Goal: Transaction & Acquisition: Purchase product/service

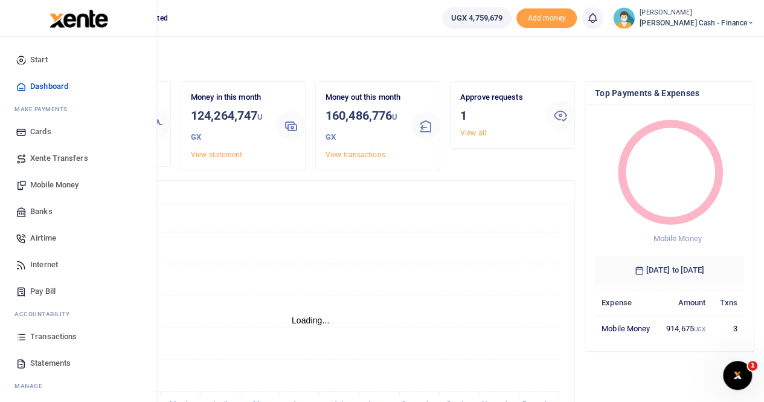
click at [48, 184] on span "Mobile Money" at bounding box center [54, 185] width 48 height 12
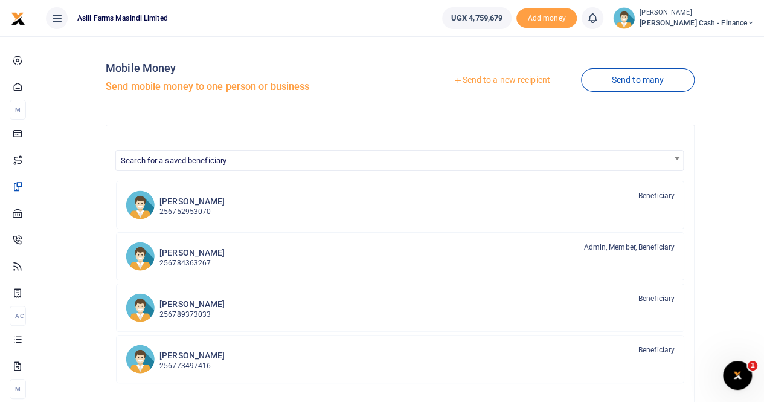
click at [489, 73] on link "Send to a new recipient" at bounding box center [502, 80] width 158 height 22
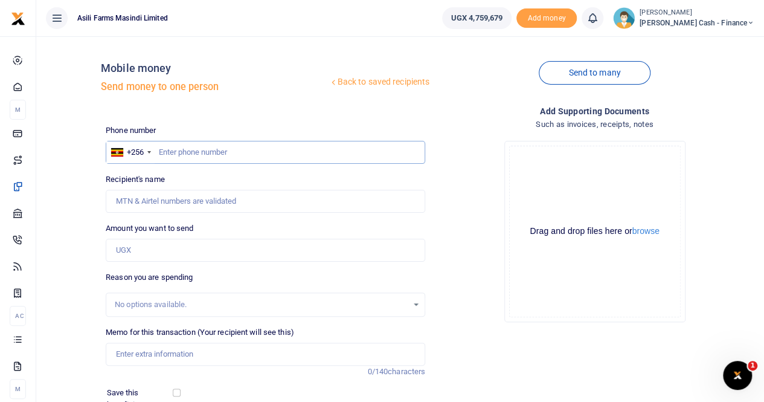
click at [181, 149] on input "text" at bounding box center [265, 152] width 319 height 23
paste input "ACHENG VICKY HOPE"
type input "ACHENG VICKY HOPE"
drag, startPoint x: 251, startPoint y: 147, endPoint x: 155, endPoint y: 159, distance: 96.8
click at [155, 159] on input "ACHENG VICKY HOPE" at bounding box center [265, 152] width 319 height 23
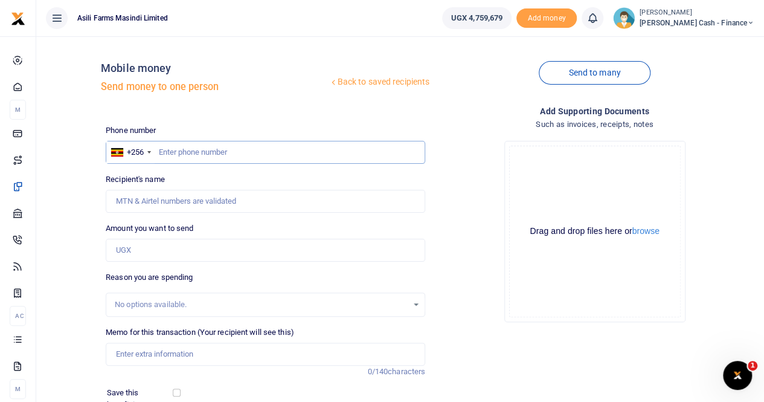
click at [199, 149] on input "text" at bounding box center [265, 152] width 319 height 23
paste input "0768633201"
type input "0768633201"
type input "Vicky Aceng"
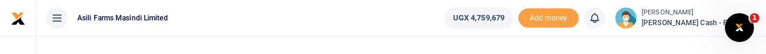
type input "0768633201"
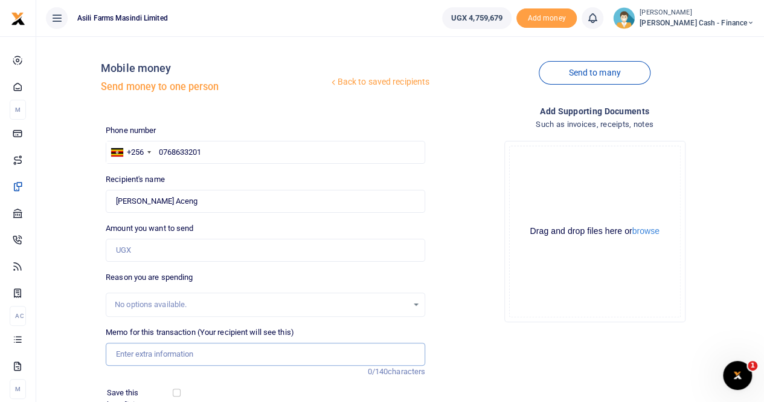
click at [126, 355] on input "Memo for this transaction (Your recipient will see this)" at bounding box center [265, 353] width 319 height 23
paste input "TREATMENTS FOR ACHENG VICKY BITTEN BY A DOG"
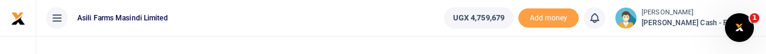
type input "TREATMENTS FOR ACHENG VICKY BITTEN BY A DOG"
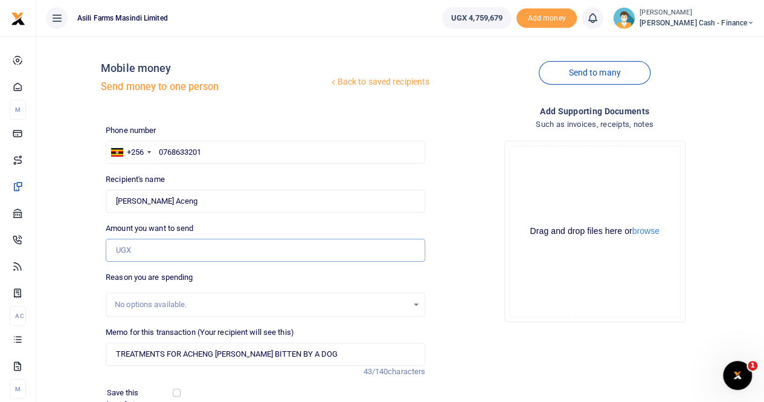
click at [138, 246] on input "Amount you want to send" at bounding box center [265, 250] width 319 height 23
paste input "435,000"
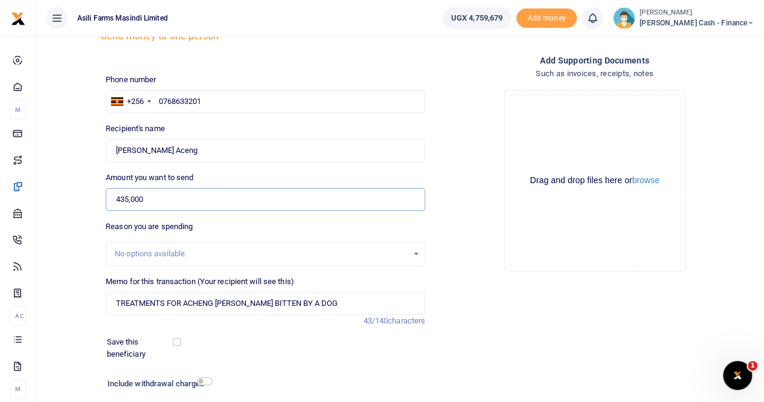
scroll to position [121, 0]
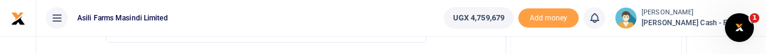
type input "435,000"
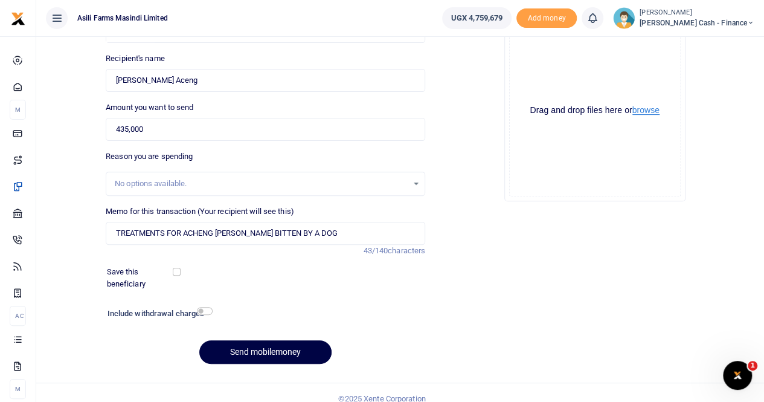
click at [646, 113] on button "browse" at bounding box center [645, 110] width 27 height 9
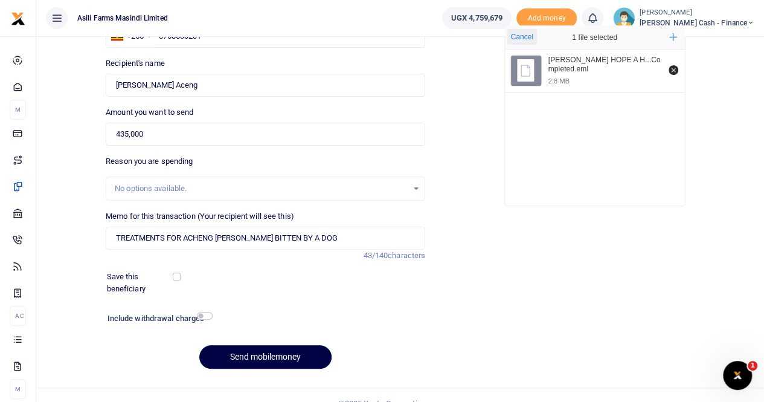
scroll to position [132, 0]
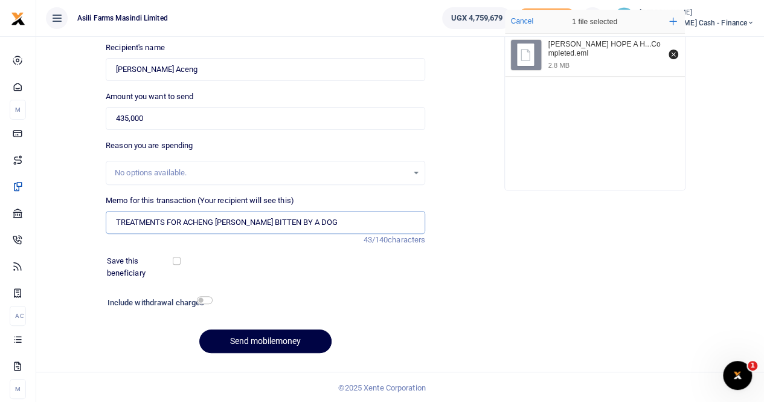
click at [167, 219] on input "TREATMENTS FOR ACHENG VICKY BITTEN BY A DOG" at bounding box center [265, 222] width 319 height 23
type input "TREATMENTS AND CONSULTATION FOR ACHENG VICKY BITTEN BY A DOG"
click at [252, 332] on button "Send mobilemoney" at bounding box center [265, 341] width 132 height 24
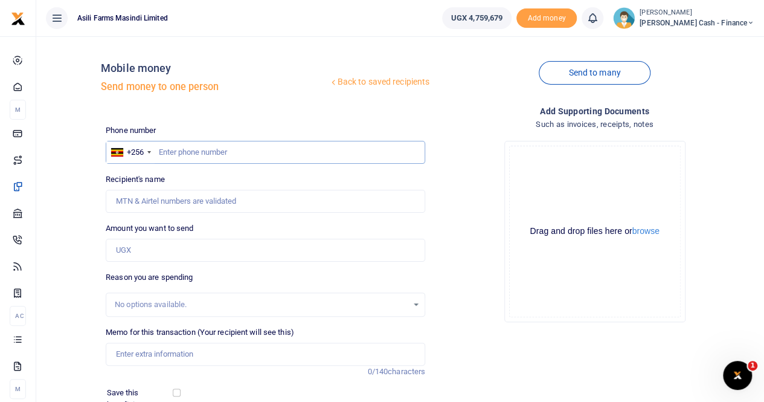
click at [165, 153] on input "text" at bounding box center [265, 152] width 319 height 23
paste input "0783676268"
type input "0783676268"
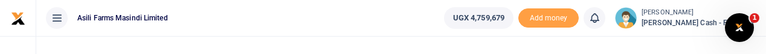
type input "Praise Atuhire"
type input "0783676268"
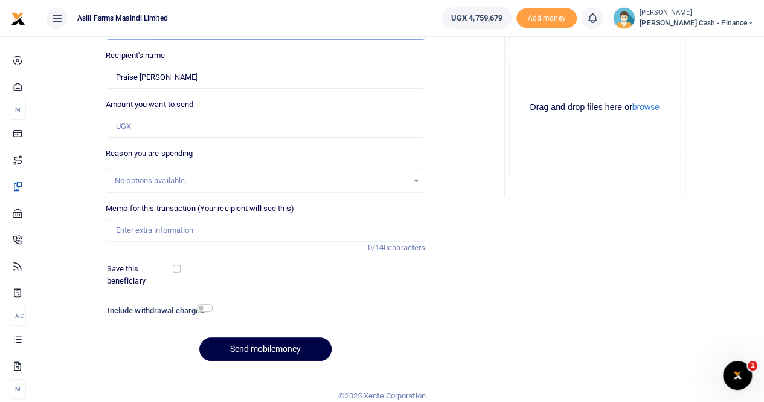
scroll to position [132, 0]
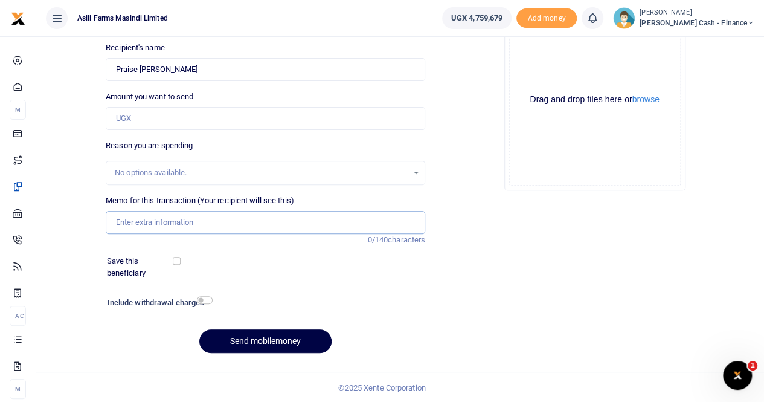
click at [145, 223] on input "Memo for this transaction (Your recipient will see this)" at bounding box center [265, 222] width 319 height 23
paste input "ASONYU GEOFFREY(PHYSIOTHERAPY FOR ONE MONTH"
click at [188, 223] on input "ASONYU GEOFFREY(PHYSIOTHERAPY FOR ONE MONTH" at bounding box center [265, 222] width 319 height 23
drag, startPoint x: 188, startPoint y: 220, endPoint x: 111, endPoint y: 224, distance: 77.4
click at [111, 224] on input "ASONYU GEOFFREY PAYMENT FOR PHYSIOTHERAPY FOR ONE MONTH" at bounding box center [265, 222] width 319 height 23
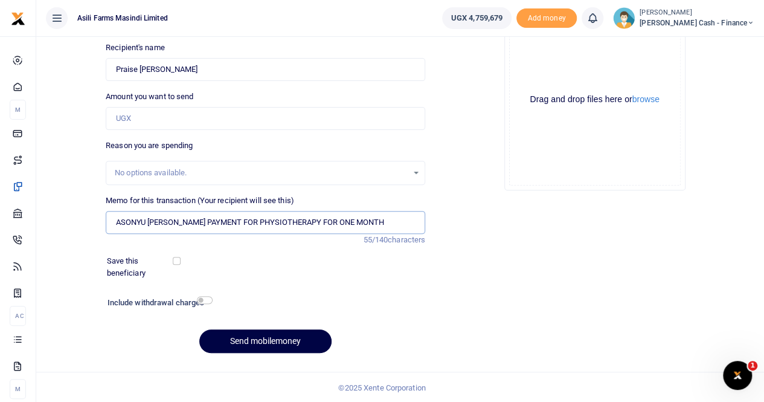
click at [384, 219] on input "ASONYU GEOFFREY PAYMENT FOR PHYSIOTHERAPY FOR ONE MONTH" at bounding box center [265, 222] width 319 height 23
paste input "ASONYU GEOFFREY"
drag, startPoint x: 159, startPoint y: 219, endPoint x: 65, endPoint y: 216, distance: 94.3
click at [66, 217] on div "Back to saved recipients Mobile money Send money to one person Send to many Pho…" at bounding box center [400, 138] width 718 height 448
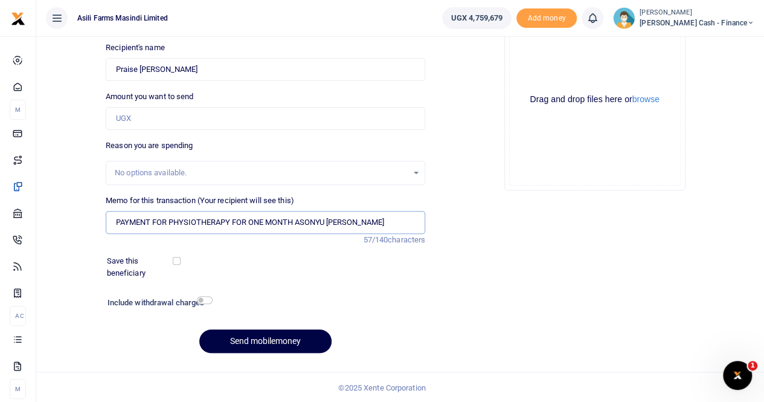
click at [298, 222] on input "PAYMENT FOR PHYSIOTHERAPY FOR ONE MONTH ASONYU GEOFFREY" at bounding box center [265, 222] width 319 height 23
click at [399, 222] on input "PAYMENT FOR PHYSIOTHERAPY FOR ONE MONTH FOR ASONYU GEOFFREY" at bounding box center [265, 222] width 319 height 23
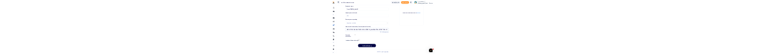
scroll to position [0, 83]
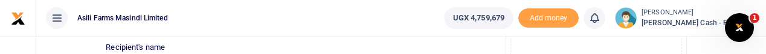
type input "PAYMENT FOR PHYSIOTHERAPY FOR ONE MONTH FOR ASONYU GEOFFREY AND TRANSPORT FOR 4…"
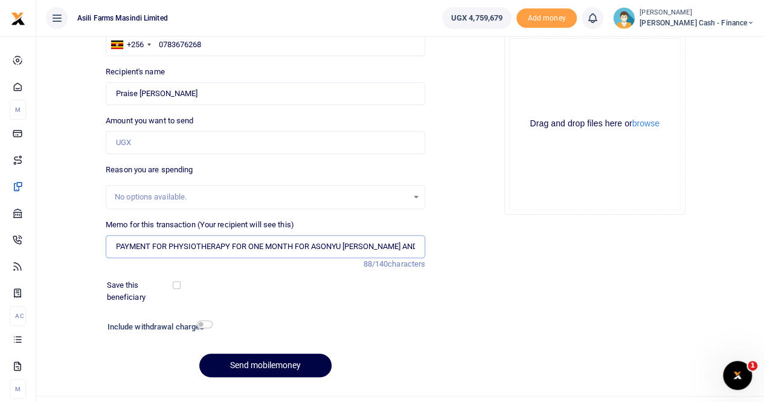
scroll to position [71, 0]
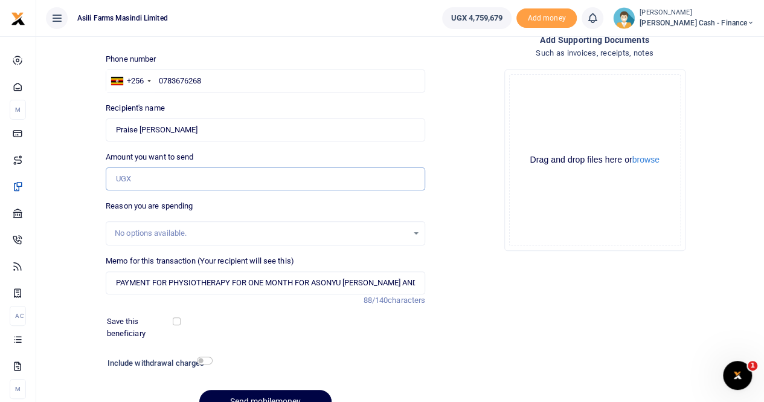
click at [124, 176] on input "Amount you want to send" at bounding box center [265, 178] width 319 height 23
paste input "200,000"
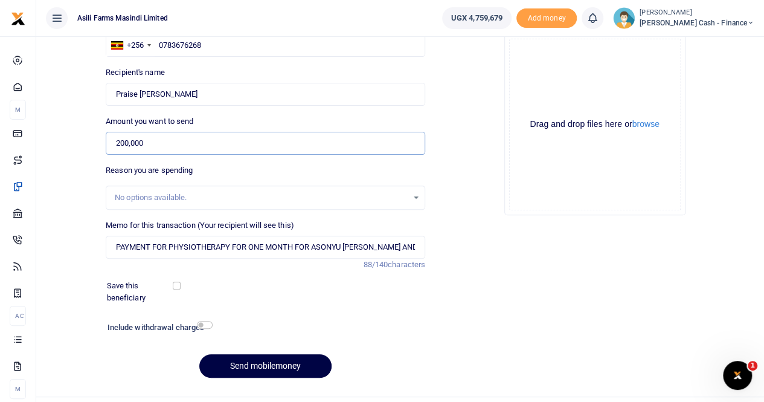
scroll to position [132, 0]
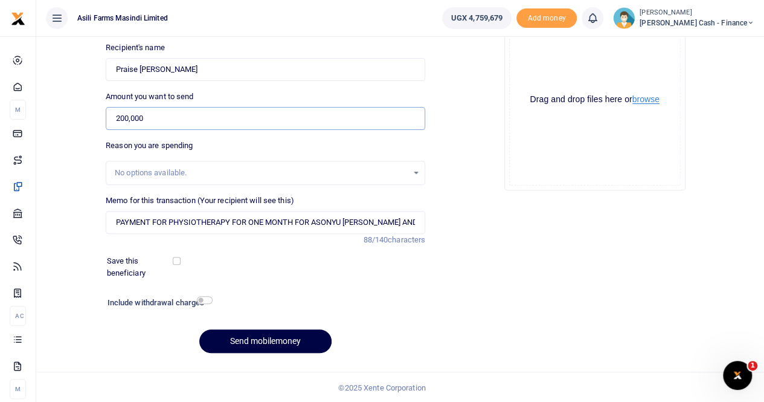
type input "200,000"
click at [651, 98] on button "browse" at bounding box center [645, 99] width 27 height 9
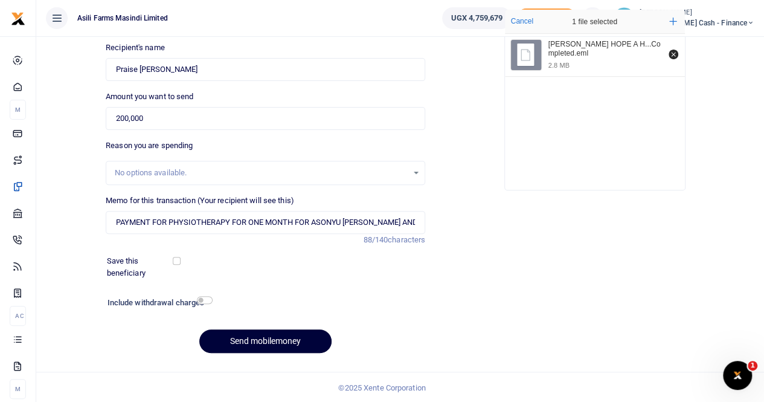
click at [251, 339] on button "Send mobilemoney" at bounding box center [265, 341] width 132 height 24
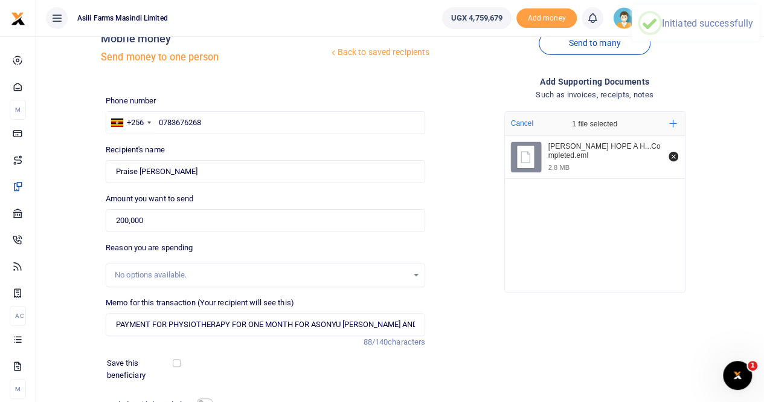
scroll to position [0, 0]
